Goal: Navigation & Orientation: Find specific page/section

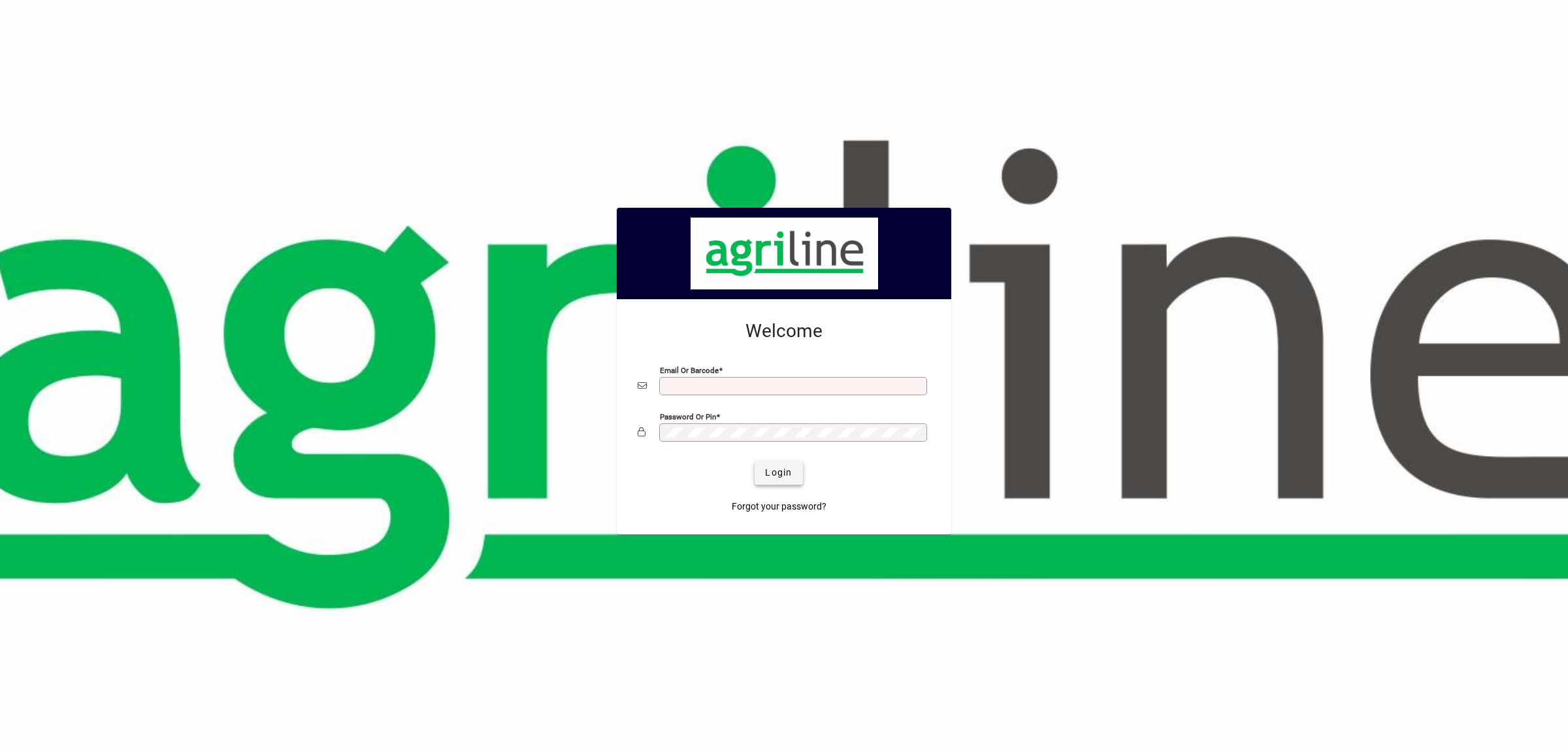
type input "**********"
click at [773, 469] on span "Login" at bounding box center [778, 472] width 27 height 14
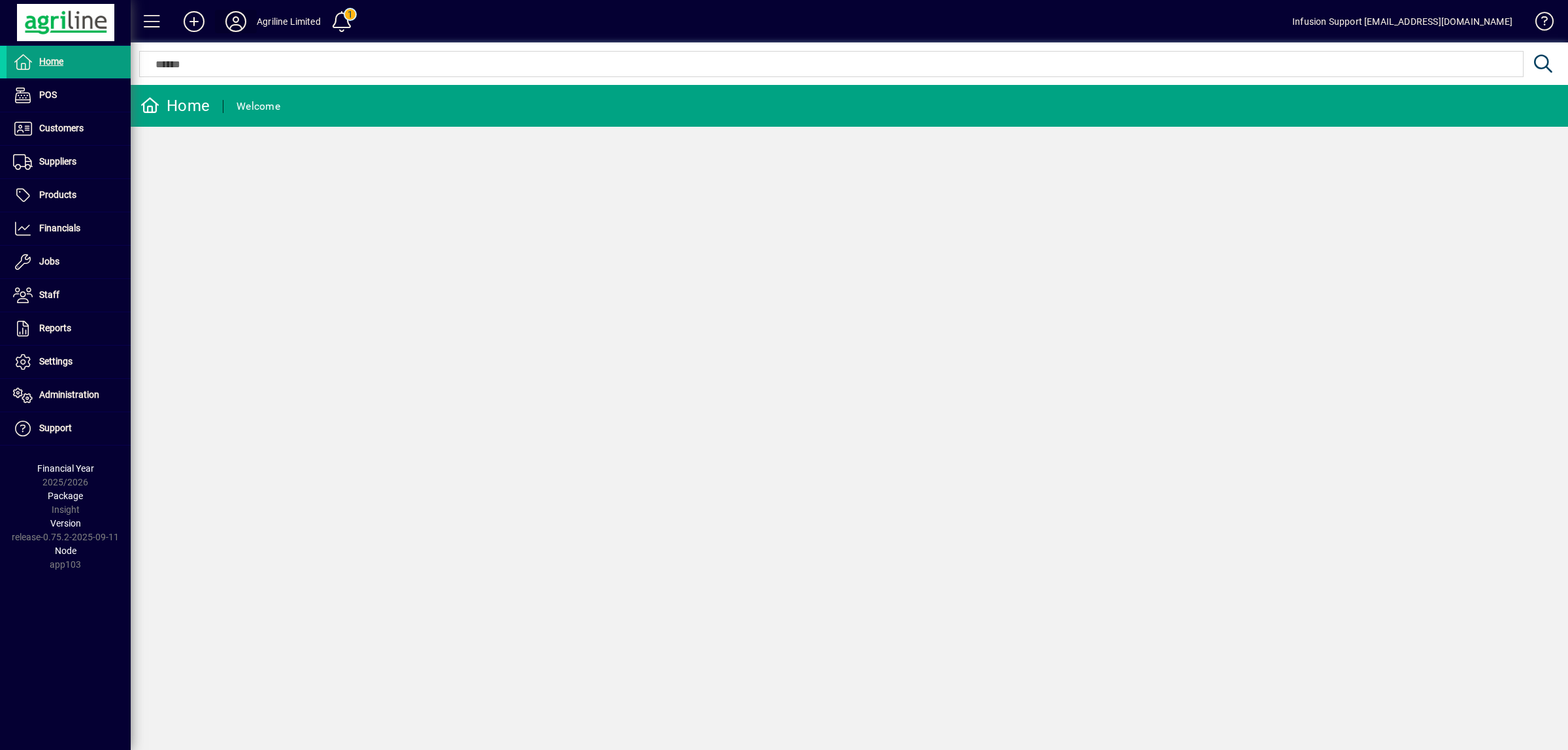
click at [233, 23] on icon at bounding box center [236, 22] width 26 height 21
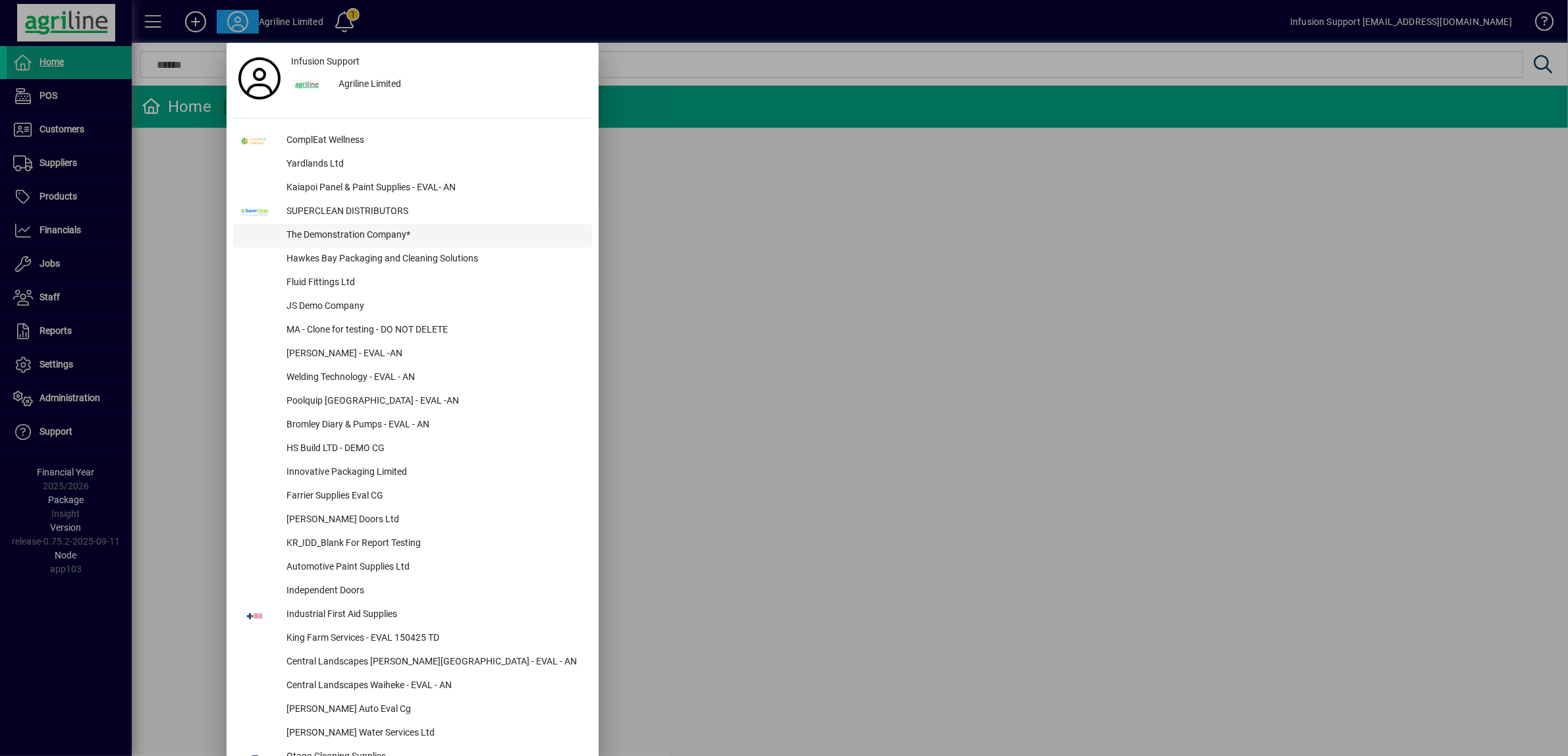
click at [341, 233] on div "The Demonstration Company*" at bounding box center [434, 236] width 316 height 24
